Goal: Complete application form

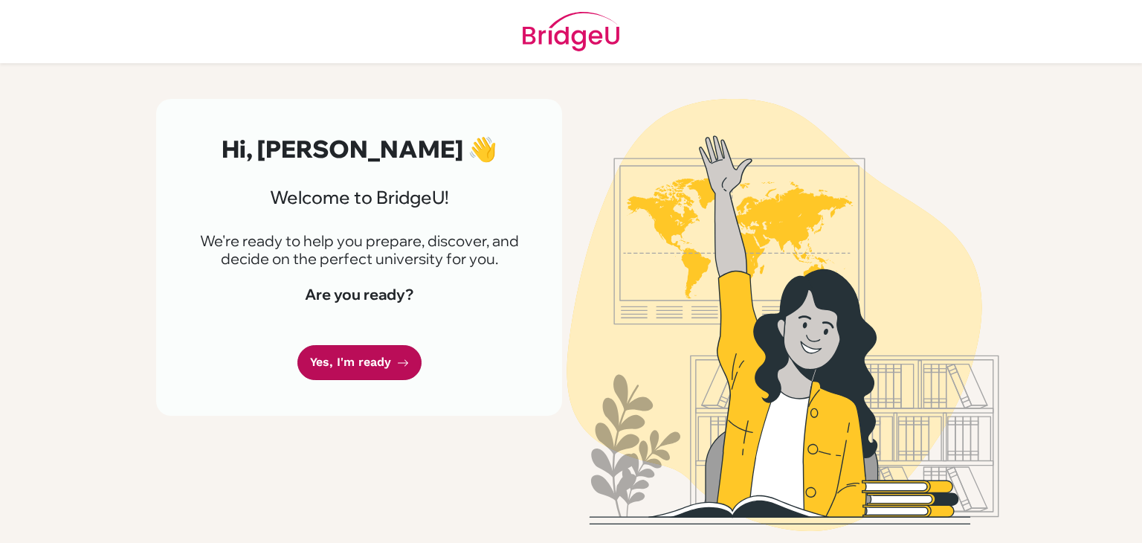
click at [345, 364] on link "Yes, I'm ready" at bounding box center [360, 362] width 124 height 35
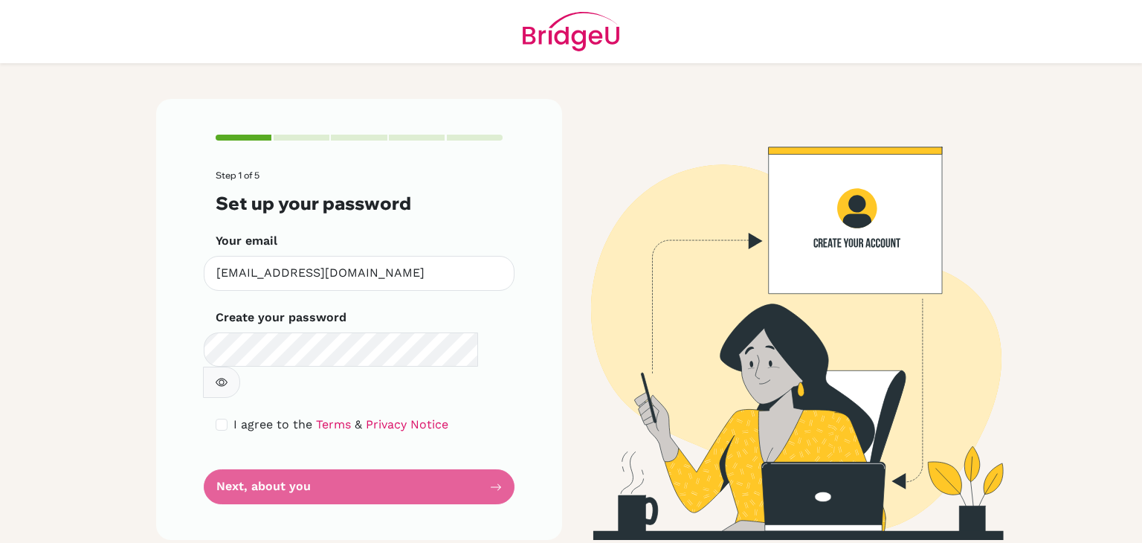
click at [240, 367] on button "button" at bounding box center [221, 382] width 37 height 31
click at [228, 376] on icon "button" at bounding box center [222, 382] width 12 height 12
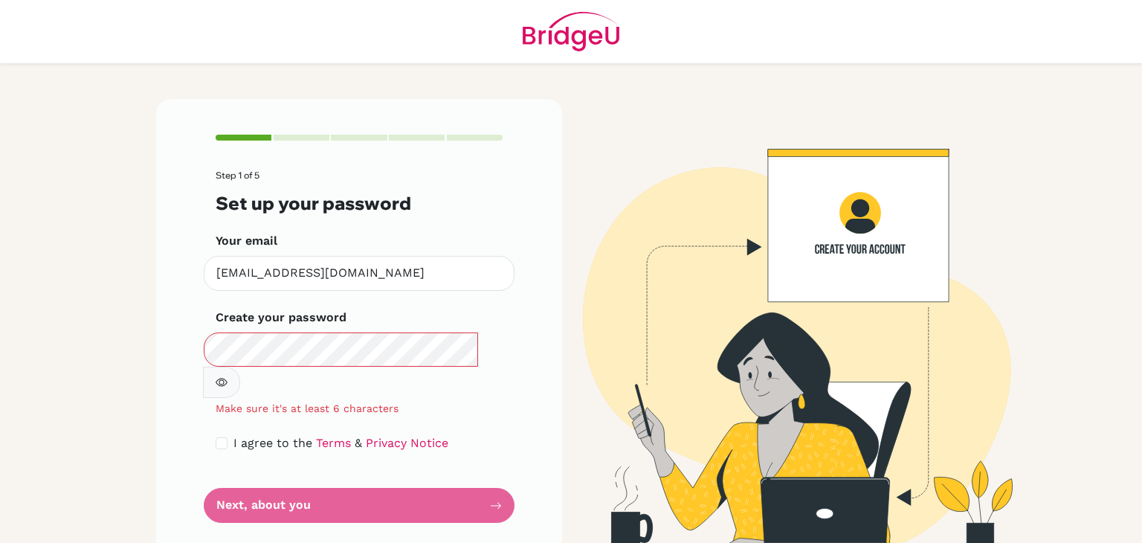
click at [240, 367] on button "button" at bounding box center [221, 382] width 37 height 31
click at [226, 378] on icon "button" at bounding box center [221, 383] width 10 height 10
click at [228, 376] on icon "button" at bounding box center [222, 382] width 12 height 12
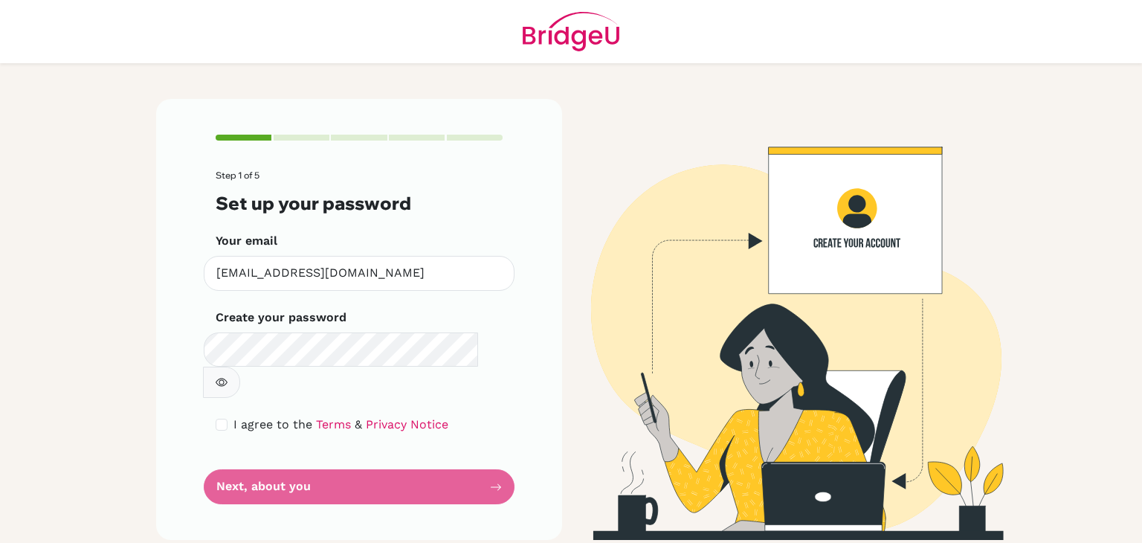
click at [228, 376] on icon "button" at bounding box center [222, 382] width 12 height 12
click at [222, 419] on input "checkbox" at bounding box center [222, 425] width 12 height 12
checkbox input "true"
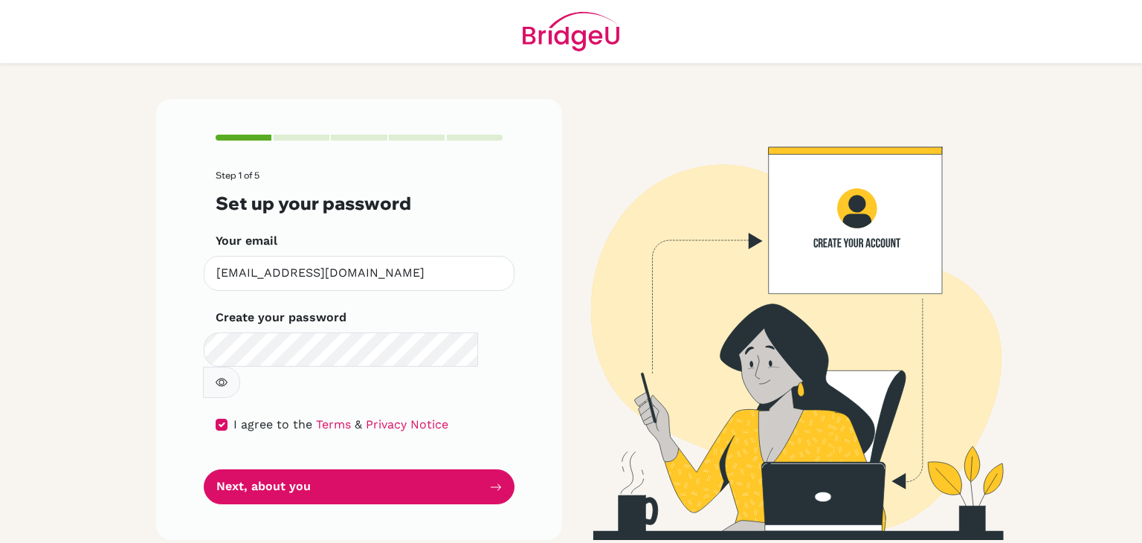
click at [281, 473] on div "Step 1 of 5 Set up your password Your email mferriol@mischool.edu.ph Invalid em…" at bounding box center [359, 319] width 406 height 441
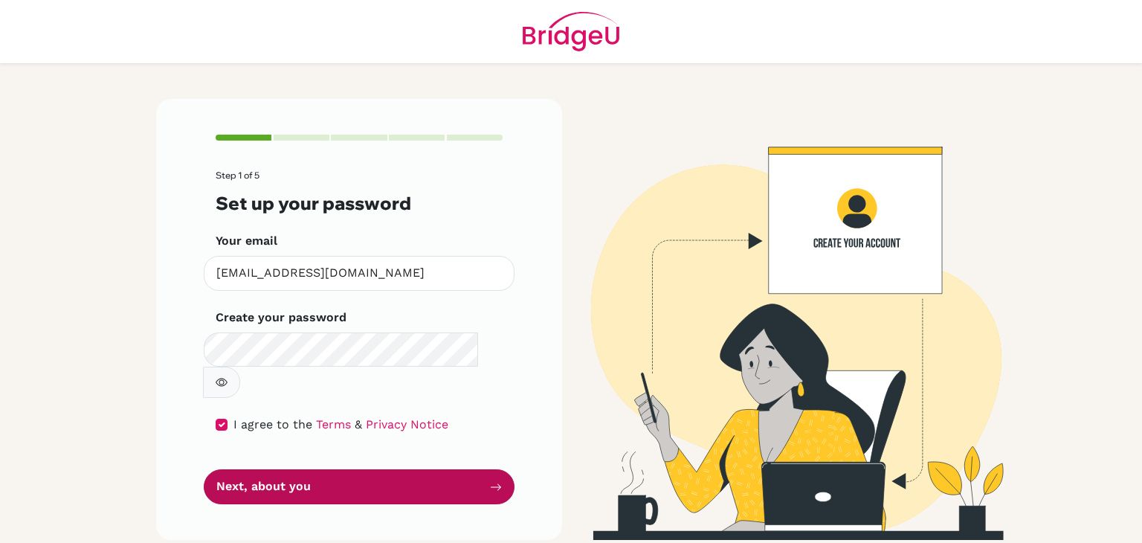
click at [296, 469] on button "Next, about you" at bounding box center [359, 486] width 311 height 35
